Goal: Information Seeking & Learning: Learn about a topic

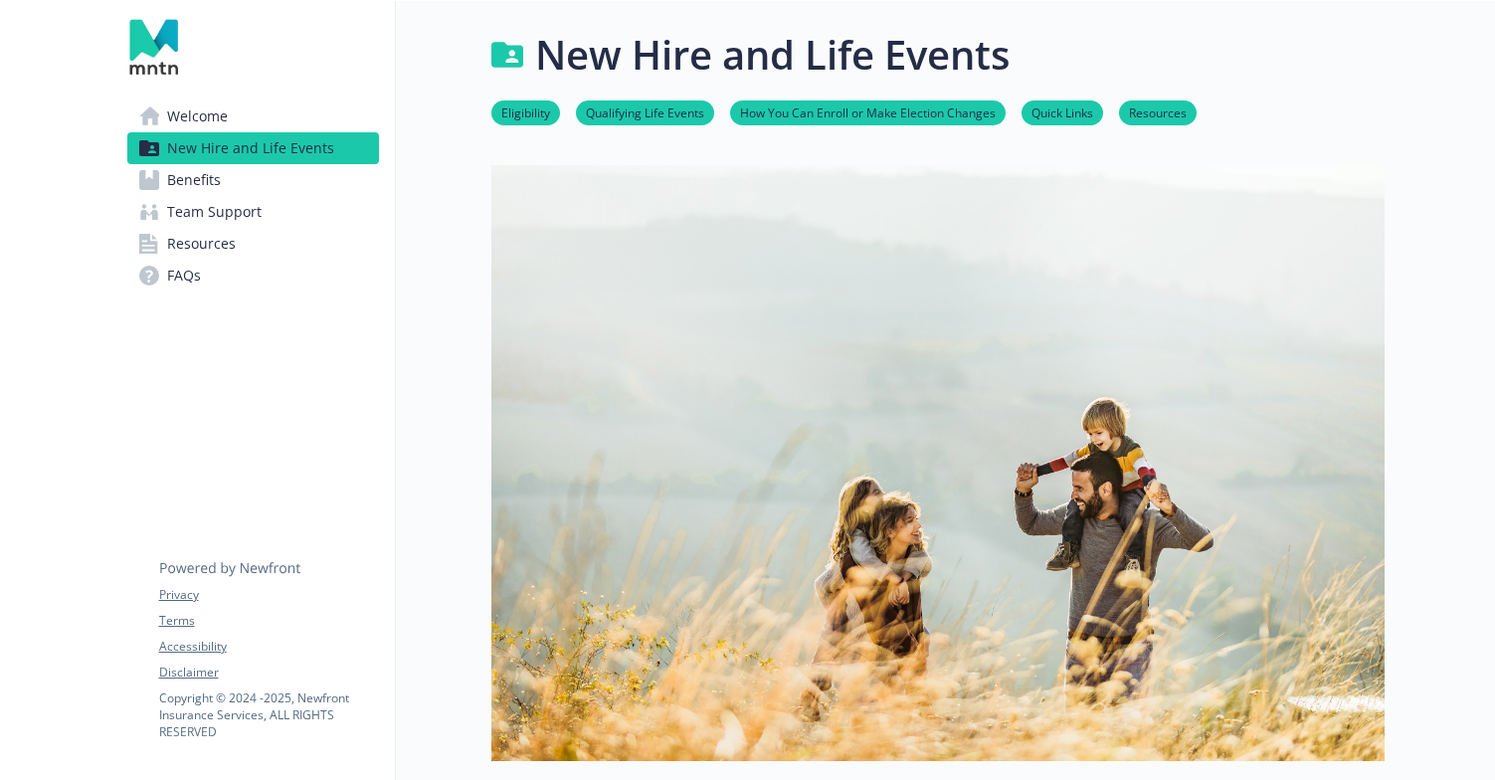
scroll to position [4, 0]
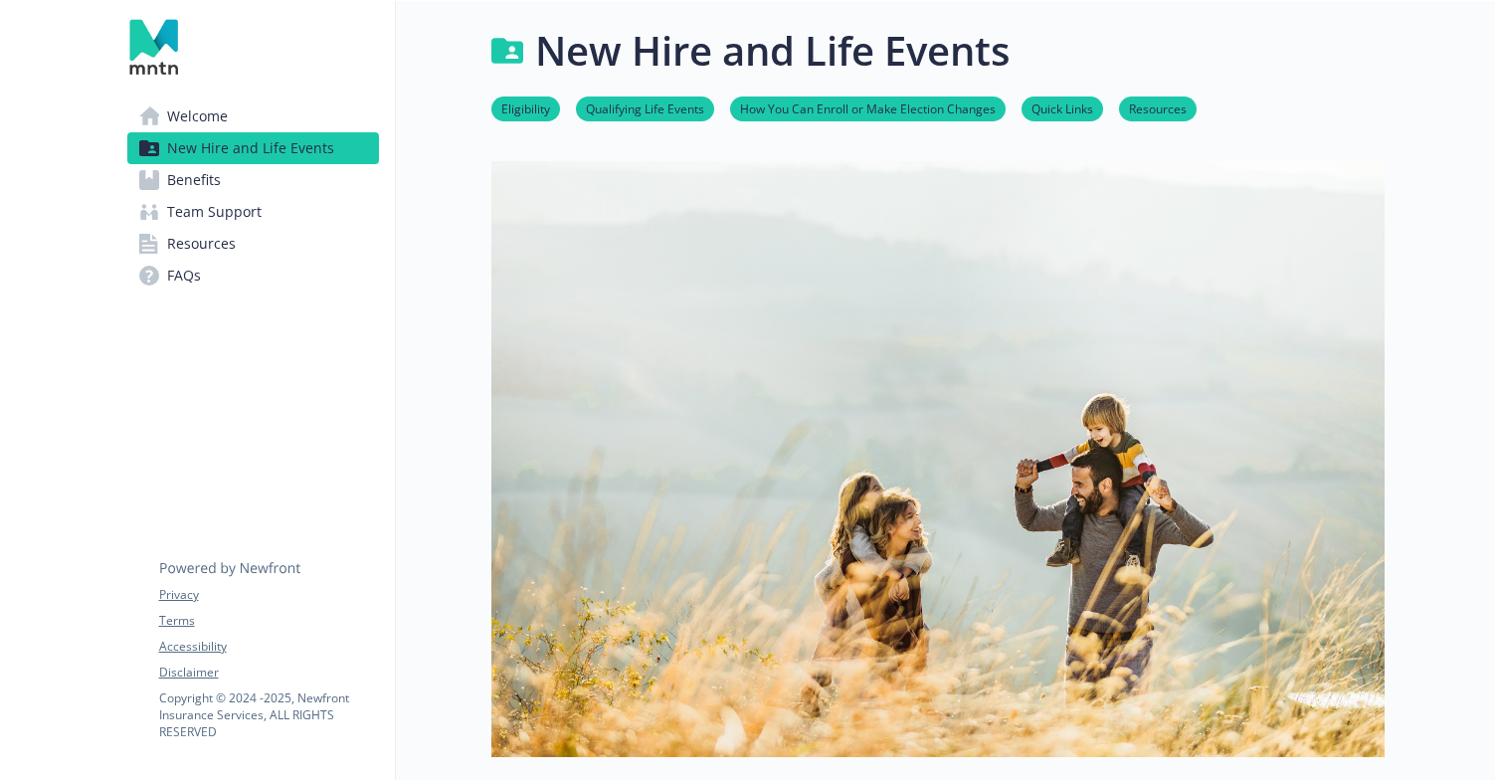
click at [230, 175] on link "Benefits" at bounding box center [253, 180] width 252 height 32
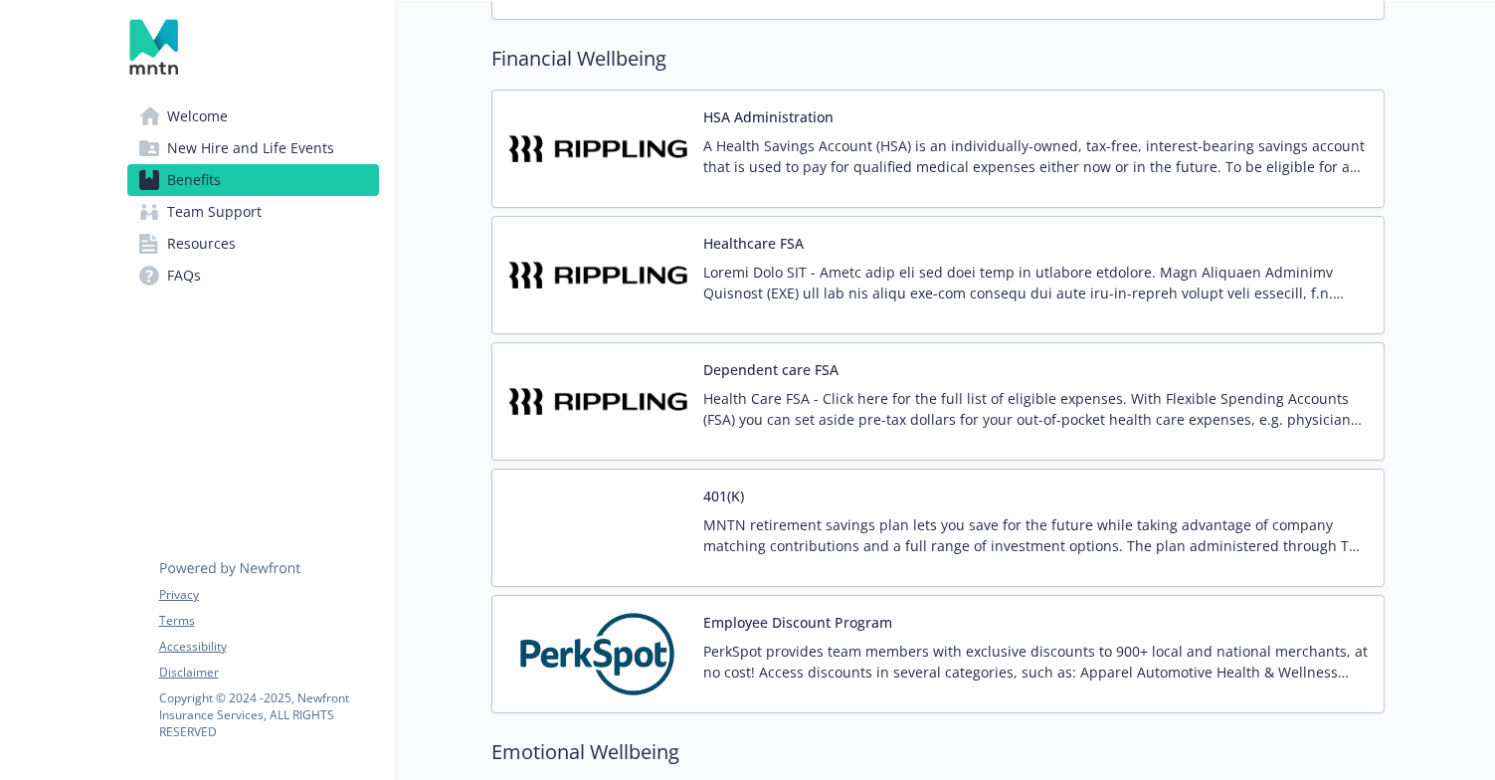
scroll to position [3266, 0]
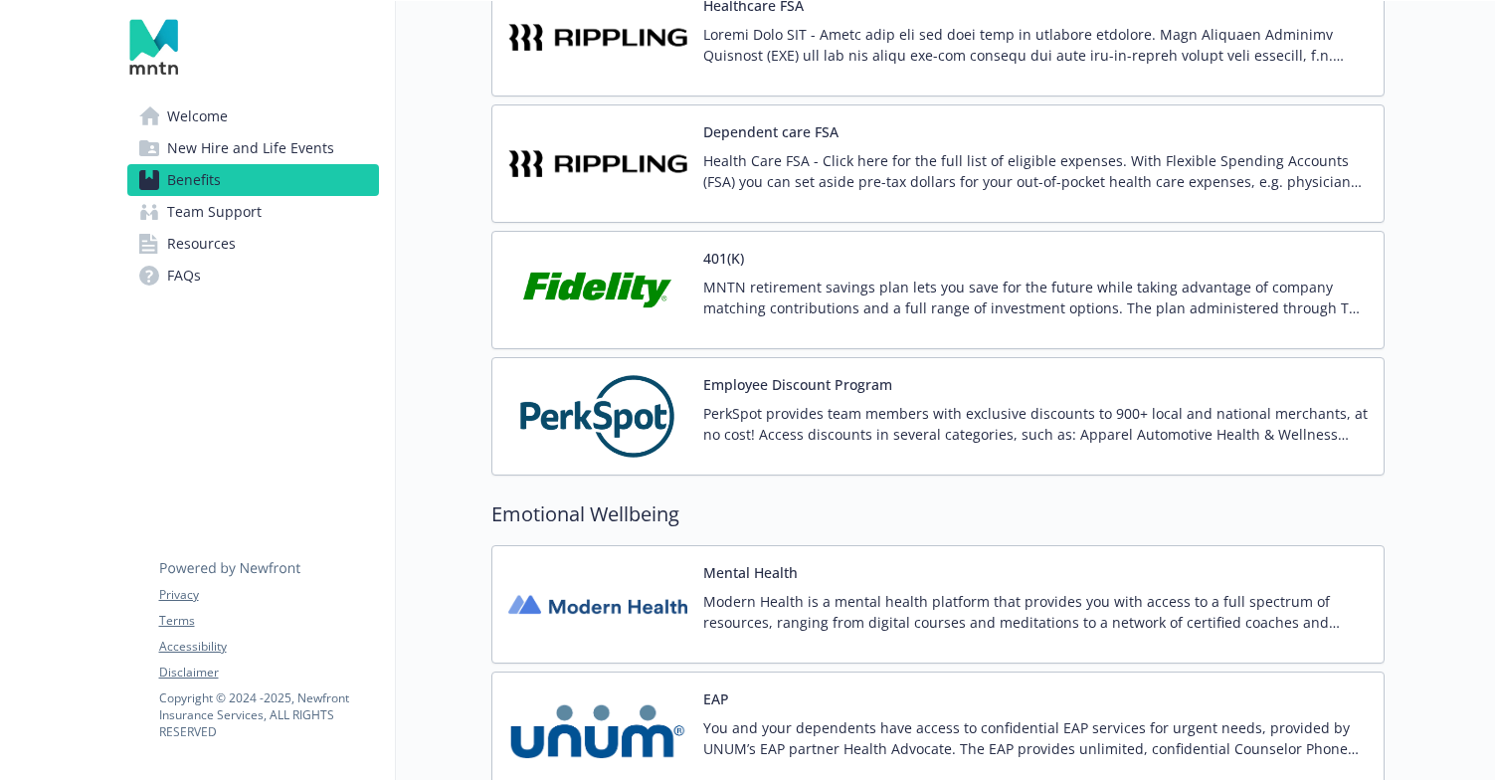
click at [877, 429] on p "PerkSpot provides team members with exclusive discounts to 900+ local and natio…" at bounding box center [1035, 424] width 665 height 42
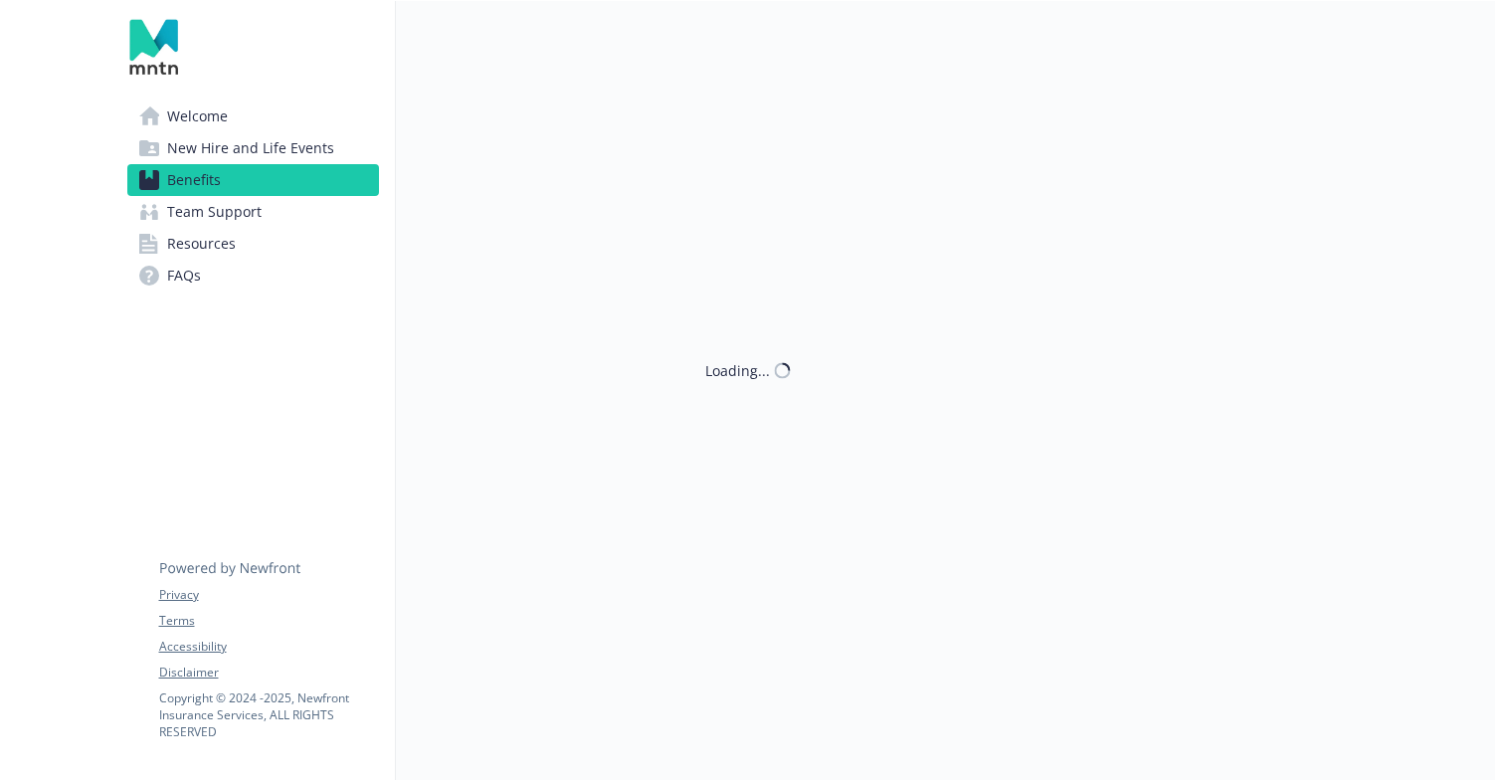
scroll to position [3266, 0]
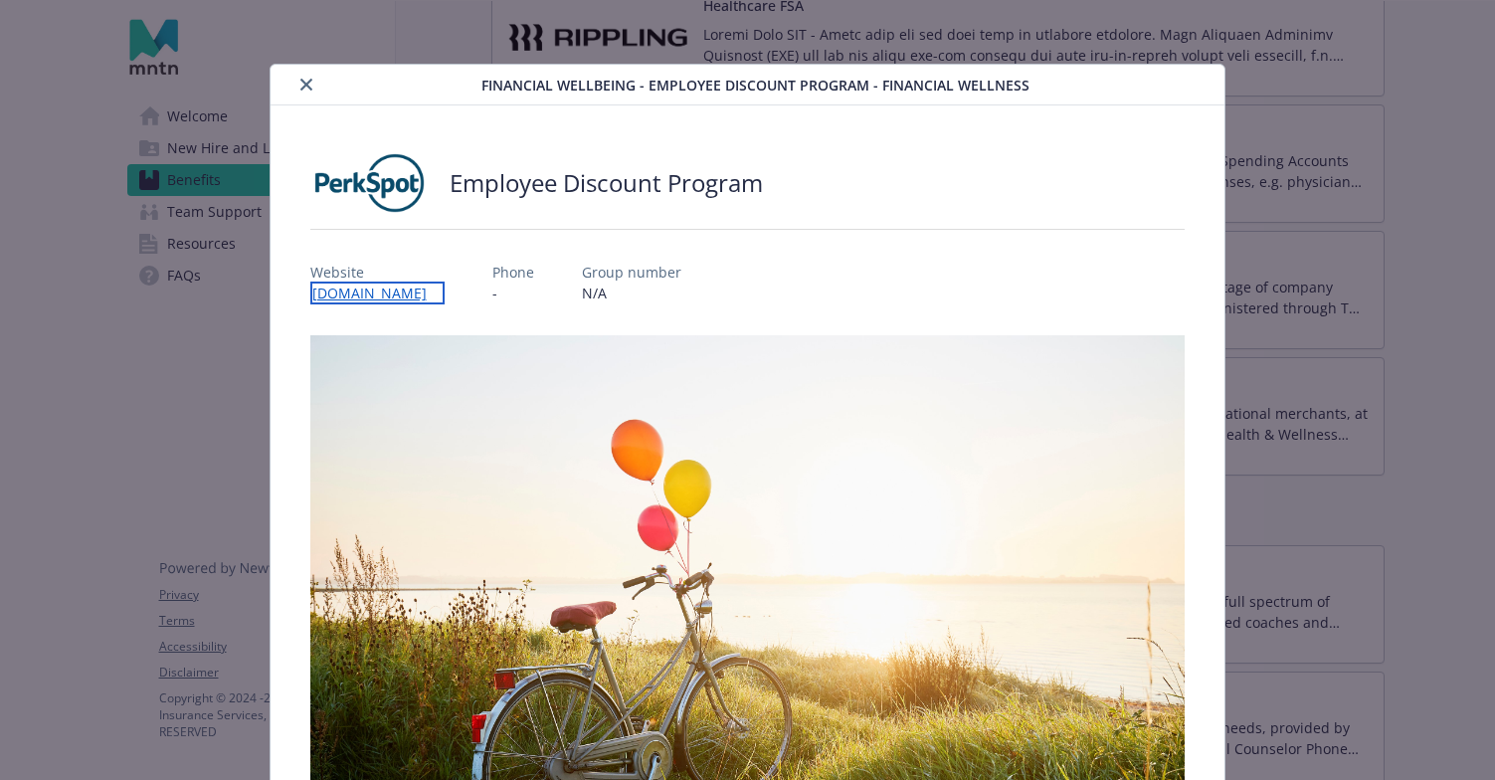
click at [360, 292] on link "newfront.perkspot.com" at bounding box center [377, 293] width 134 height 23
click at [311, 92] on button "close" at bounding box center [307, 85] width 24 height 24
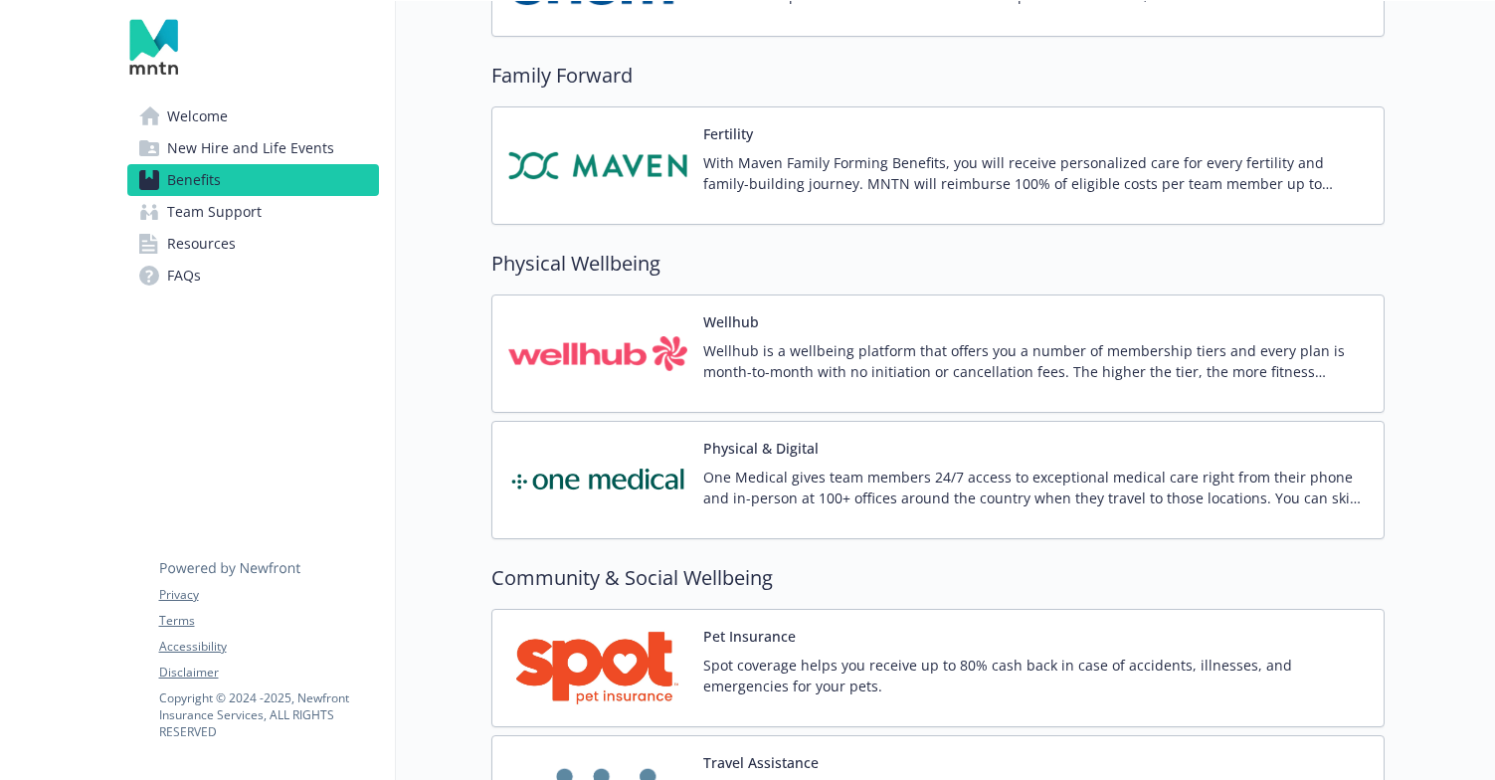
click at [736, 353] on p "Wellhub is a wellbeing platform that offers you a number of membership tiers an…" at bounding box center [1035, 361] width 665 height 42
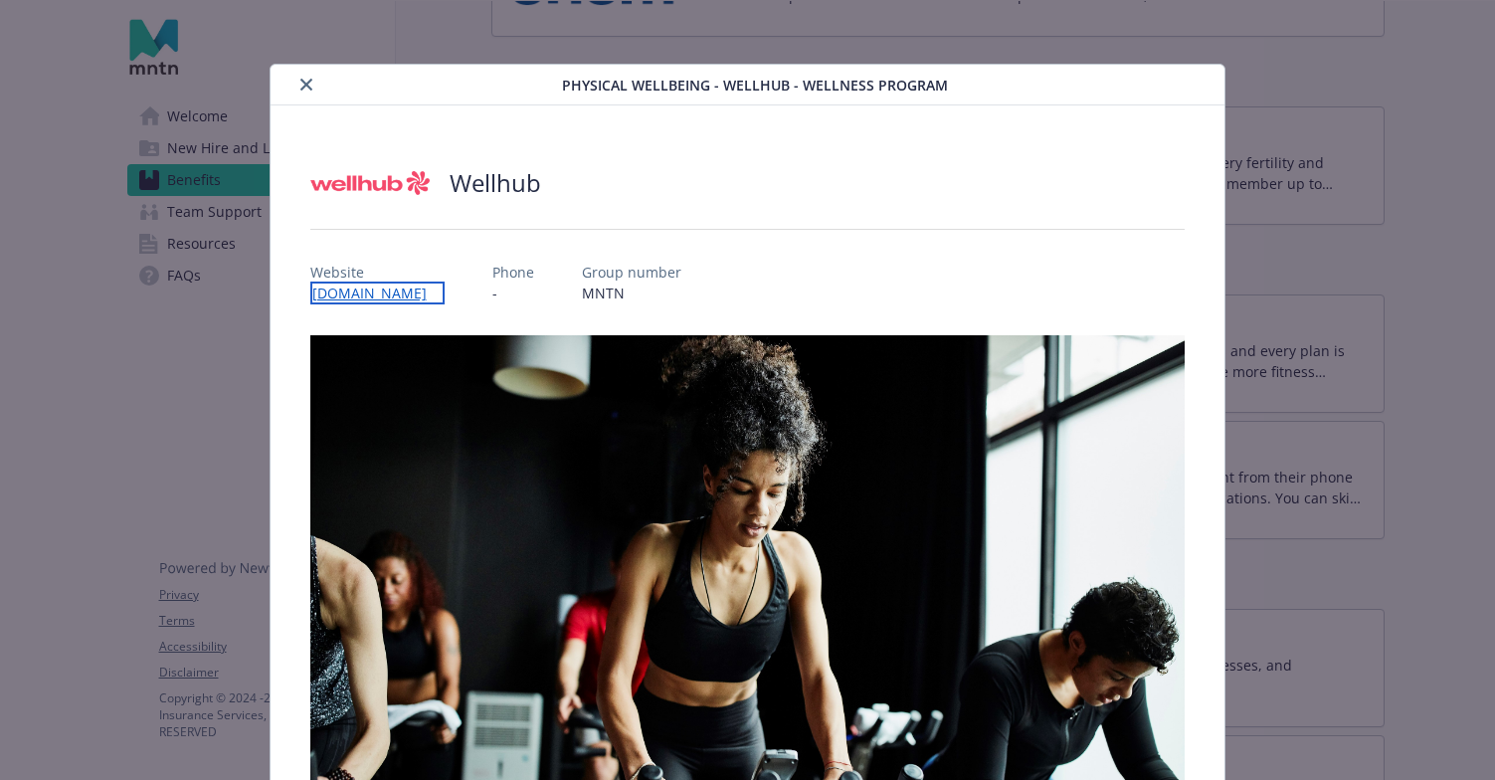
click at [348, 288] on link "[DOMAIN_NAME]" at bounding box center [377, 293] width 134 height 23
click at [297, 93] on button "close" at bounding box center [307, 85] width 24 height 24
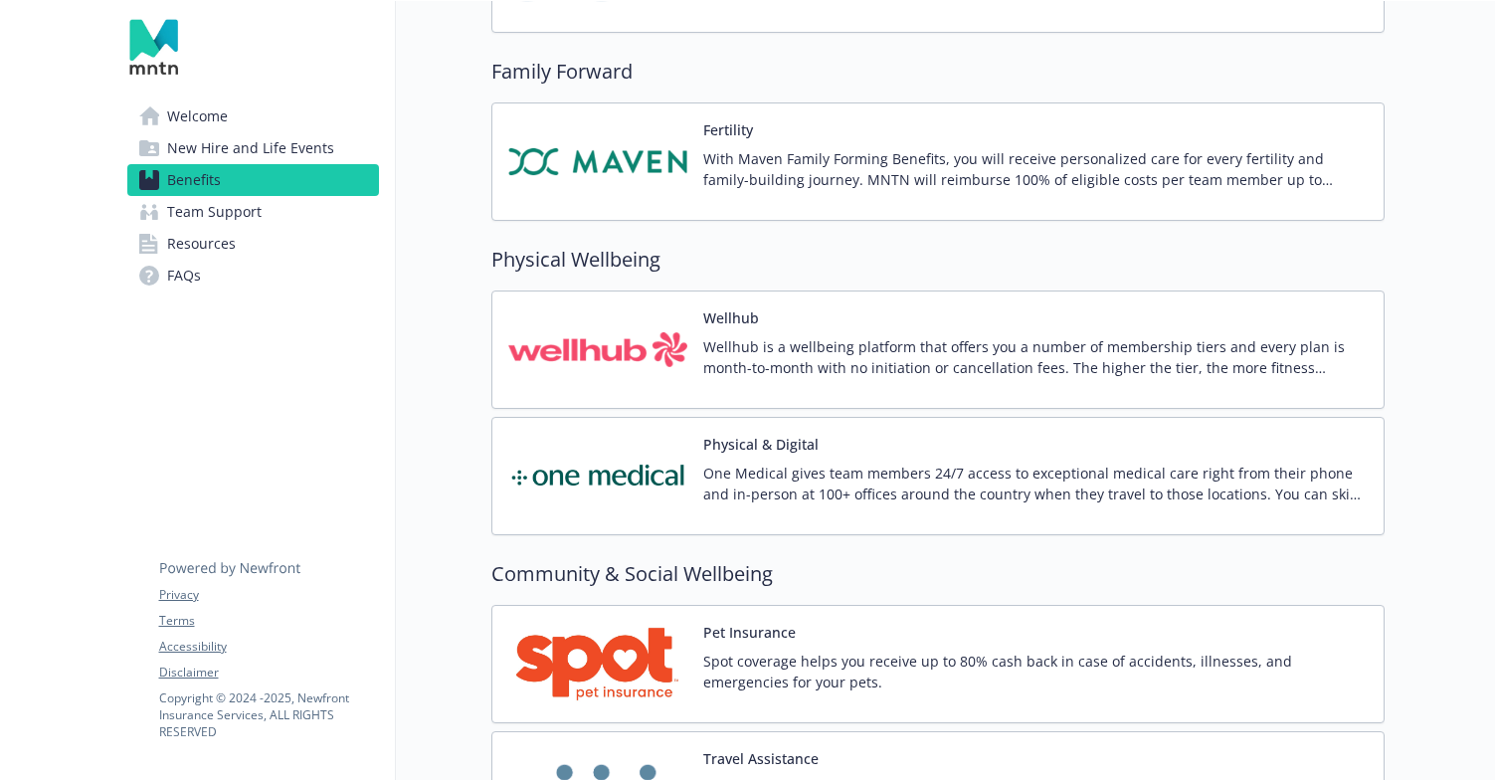
scroll to position [4024, 0]
